Goal: Obtain resource: Obtain resource

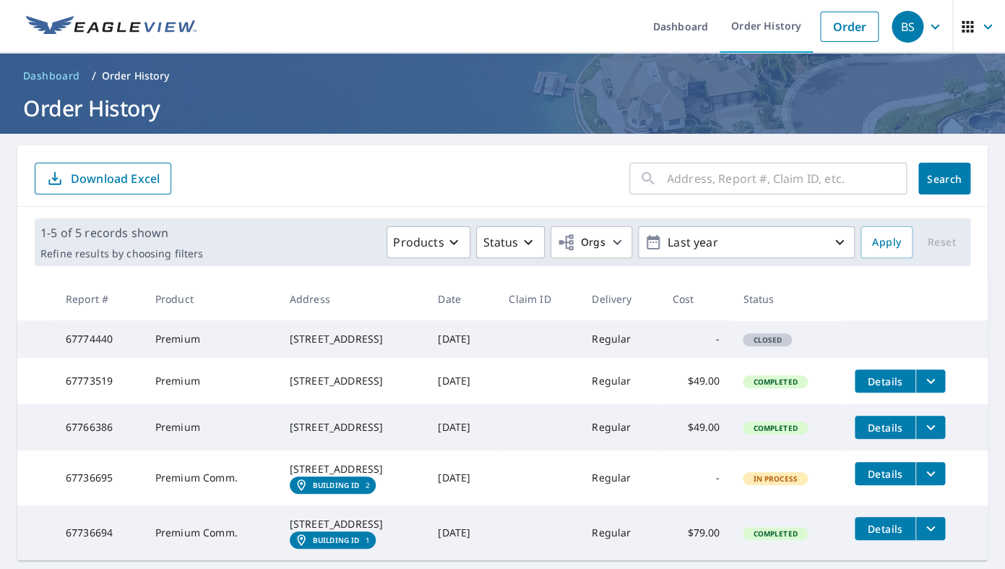
click at [694, 182] on input "text" at bounding box center [787, 178] width 240 height 40
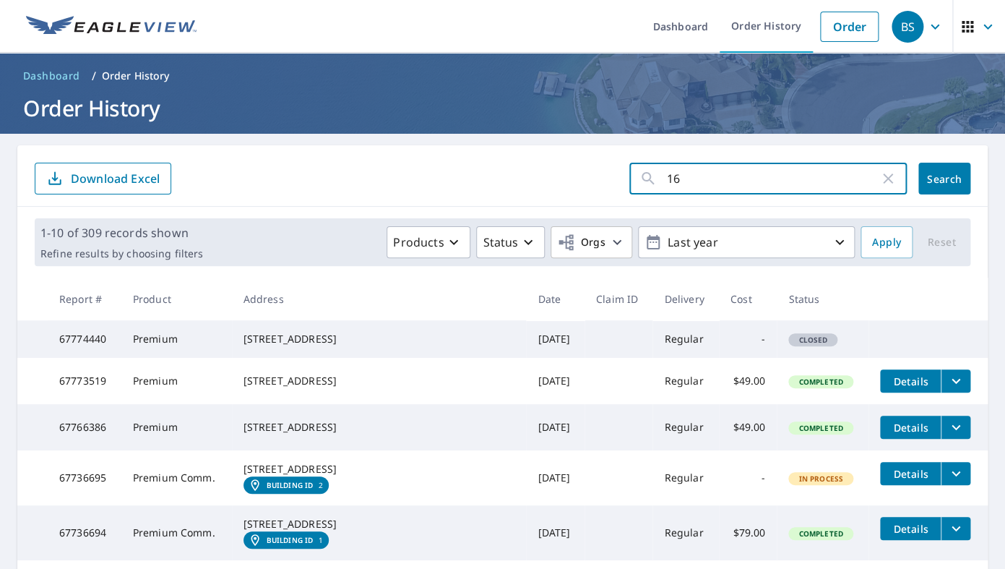
type input "165"
click button "Search" at bounding box center [945, 179] width 52 height 32
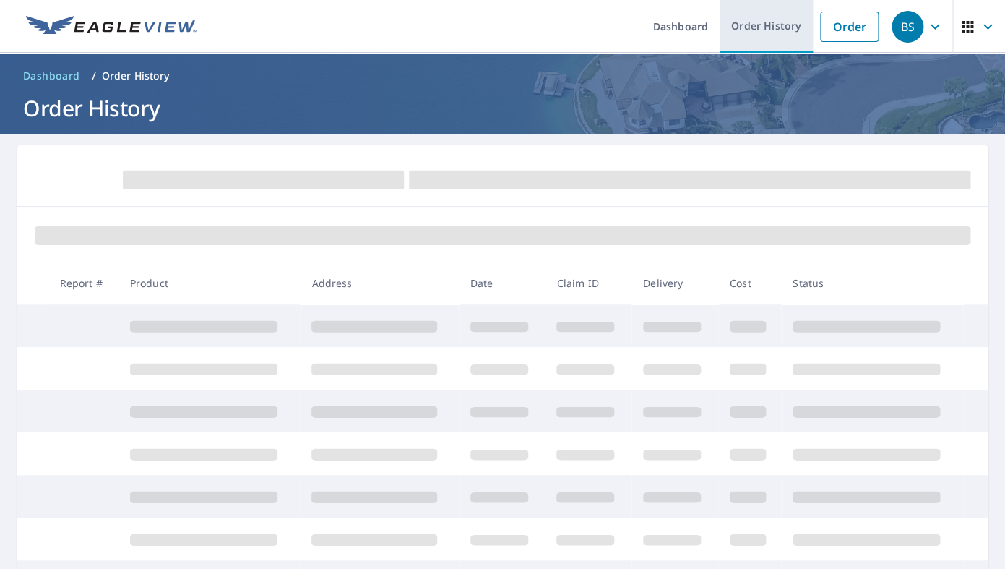
click at [791, 27] on link "Order History" at bounding box center [766, 26] width 93 height 53
click at [788, 33] on link "Order History" at bounding box center [766, 26] width 93 height 53
click at [855, 35] on link "Order" at bounding box center [849, 27] width 59 height 30
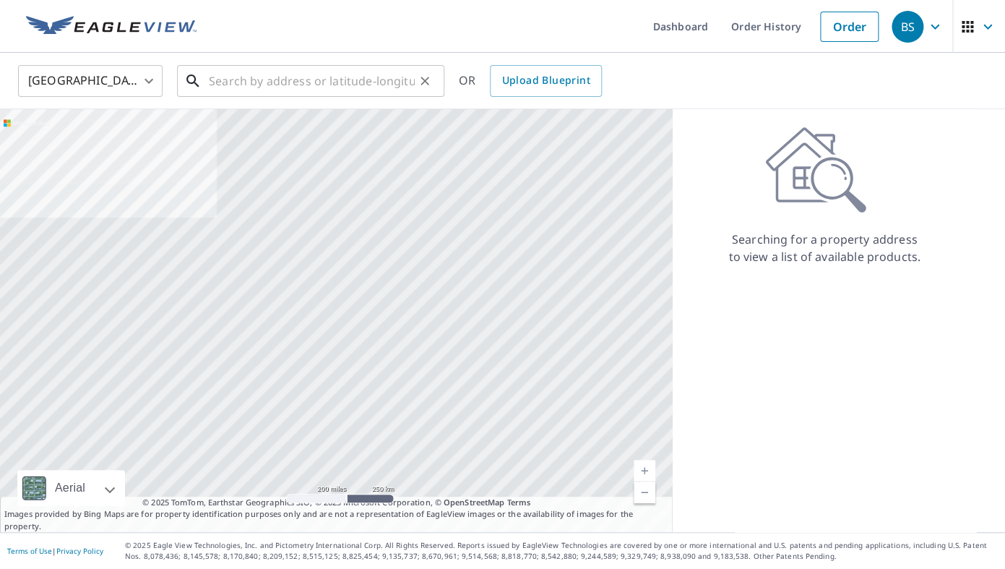
click at [317, 90] on input "text" at bounding box center [312, 81] width 206 height 40
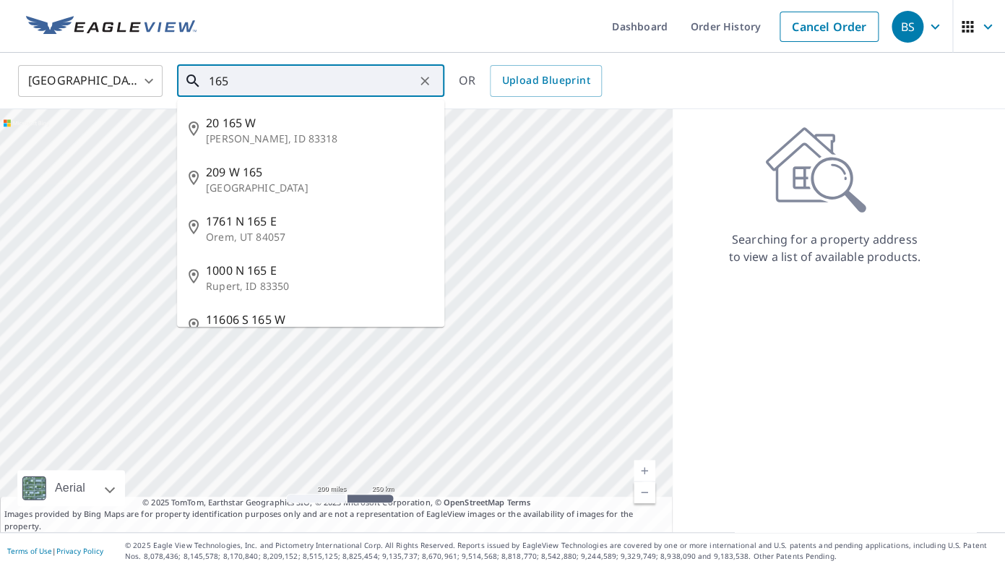
type input "165"
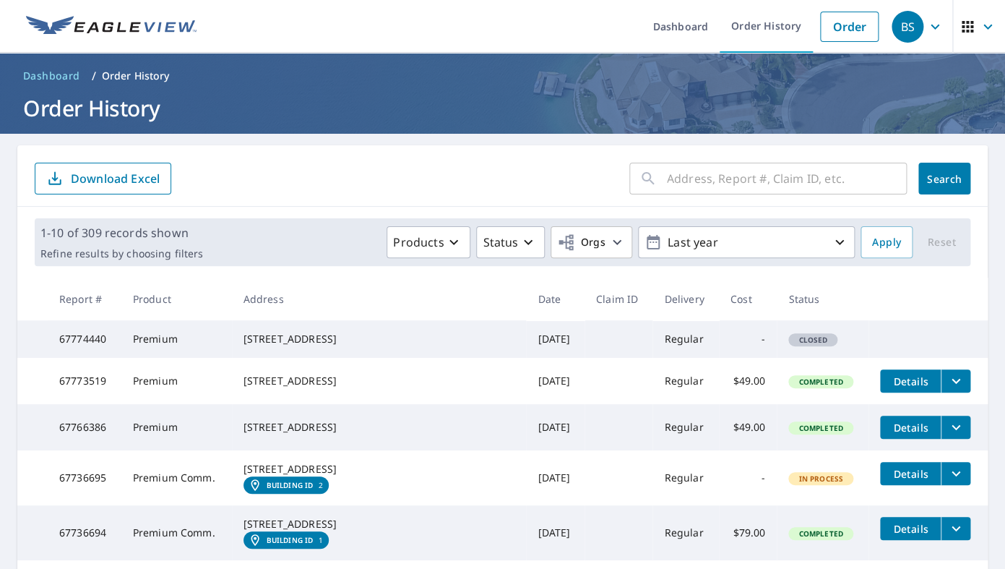
click at [712, 192] on input "text" at bounding box center [787, 178] width 240 height 40
paste input "[STREET_ADDRESS]"
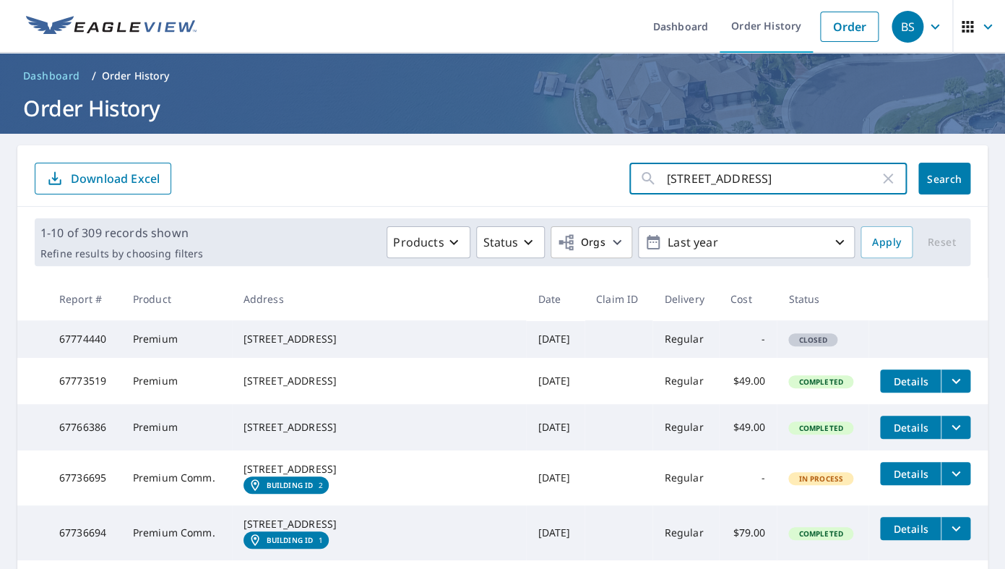
click at [671, 179] on input "[STREET_ADDRESS]" at bounding box center [773, 178] width 212 height 40
type input "[STREET_ADDRESS]"
click button "Search" at bounding box center [945, 179] width 52 height 32
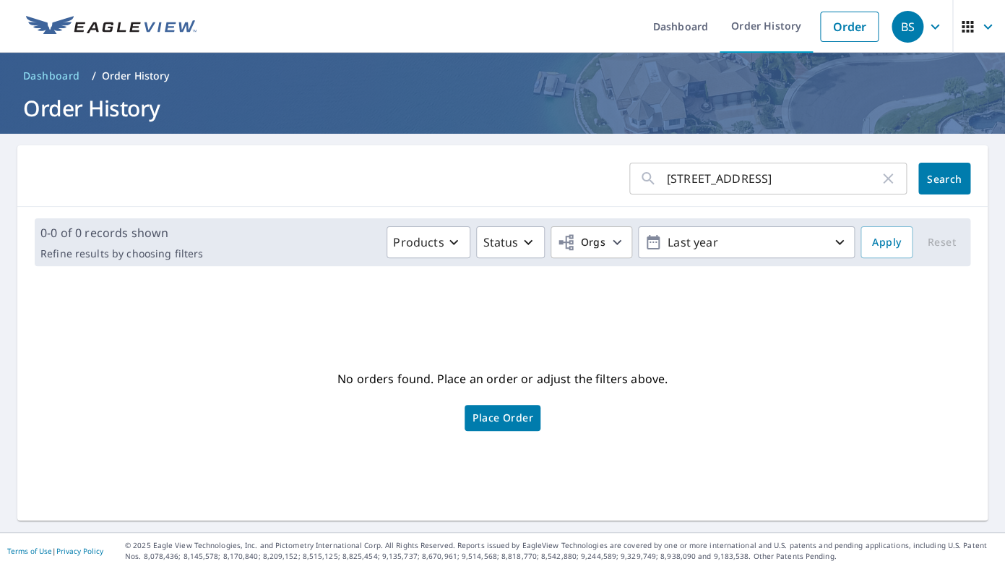
click at [930, 184] on span "Search" at bounding box center [944, 179] width 29 height 14
click at [699, 178] on input "[STREET_ADDRESS]" at bounding box center [773, 178] width 212 height 40
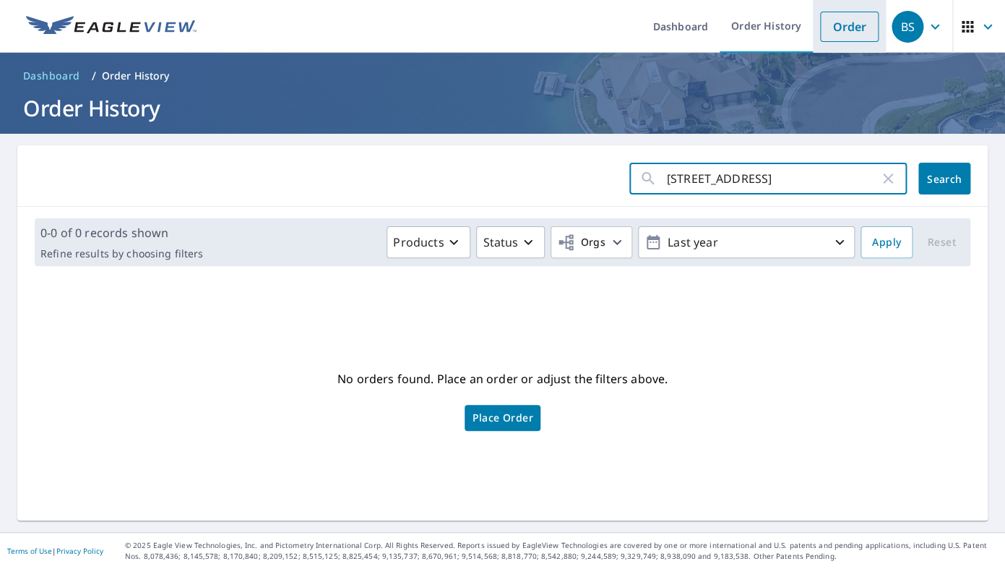
click at [843, 33] on link "Order" at bounding box center [849, 27] width 59 height 30
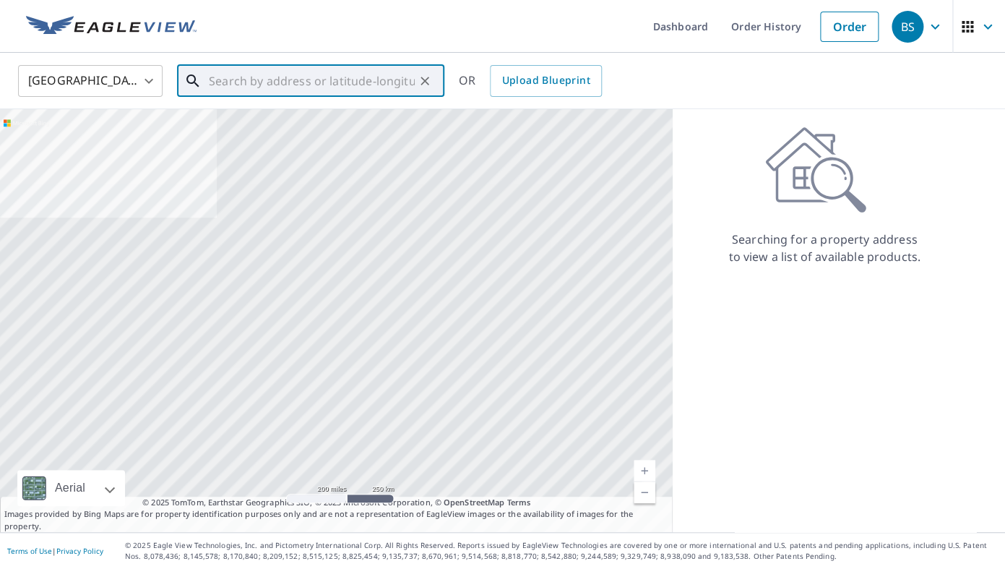
click at [330, 84] on input "text" at bounding box center [312, 81] width 206 height 40
paste input "[STREET_ADDRESS]"
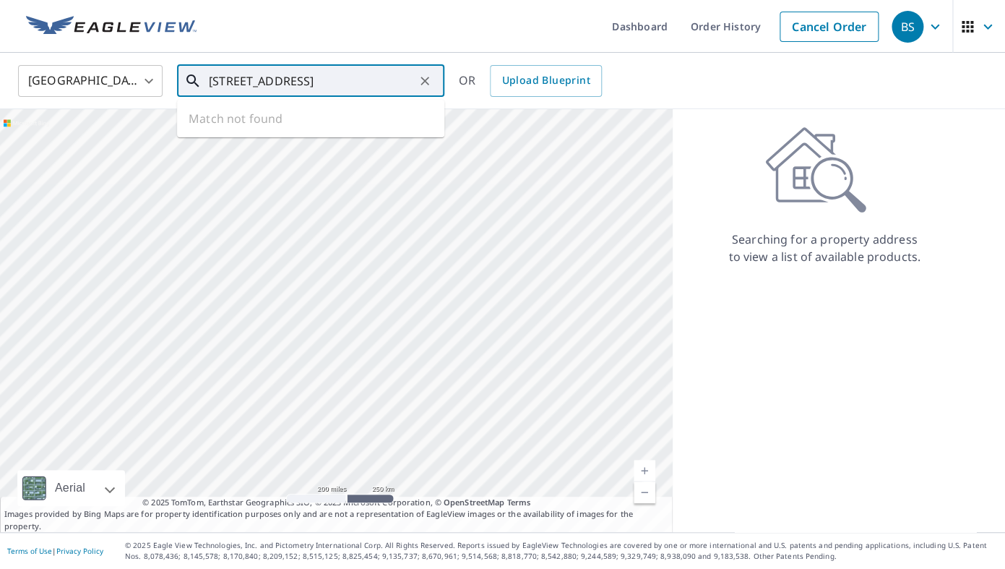
type input "[STREET_ADDRESS]"
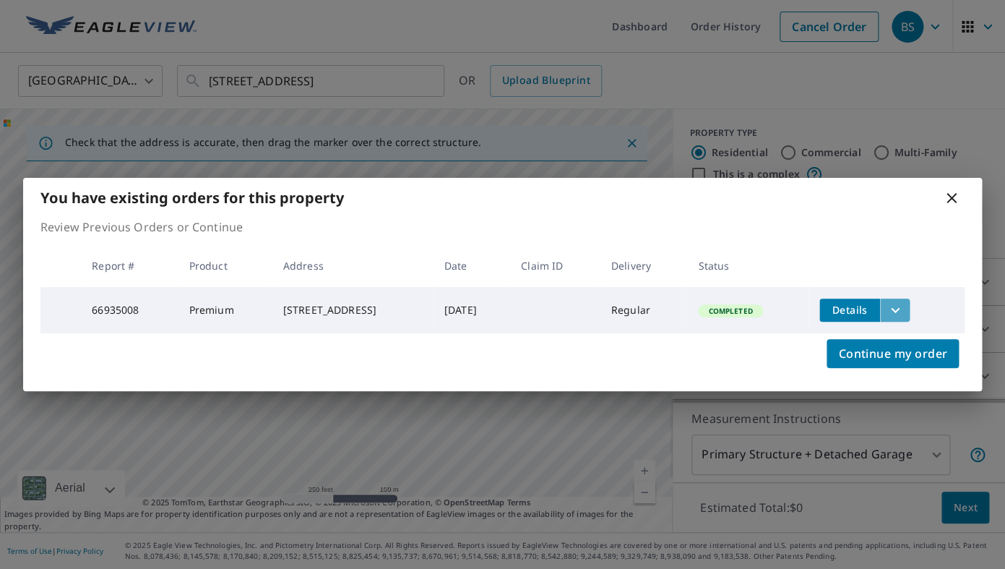
click at [910, 305] on button "filesDropdownBtn-66935008" at bounding box center [895, 309] width 30 height 23
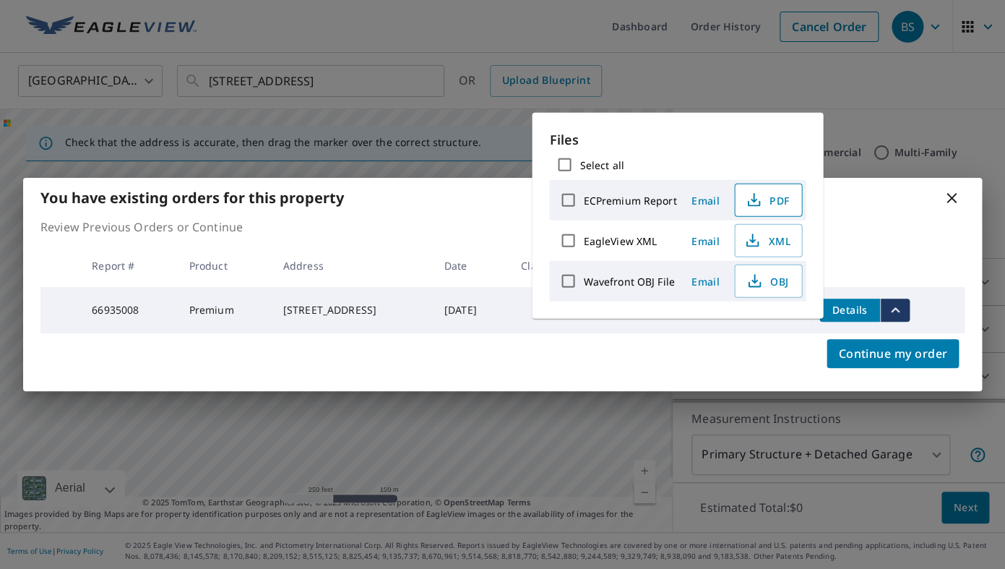
click at [774, 208] on span "PDF" at bounding box center [767, 200] width 46 height 17
